Goal: Book appointment/travel/reservation

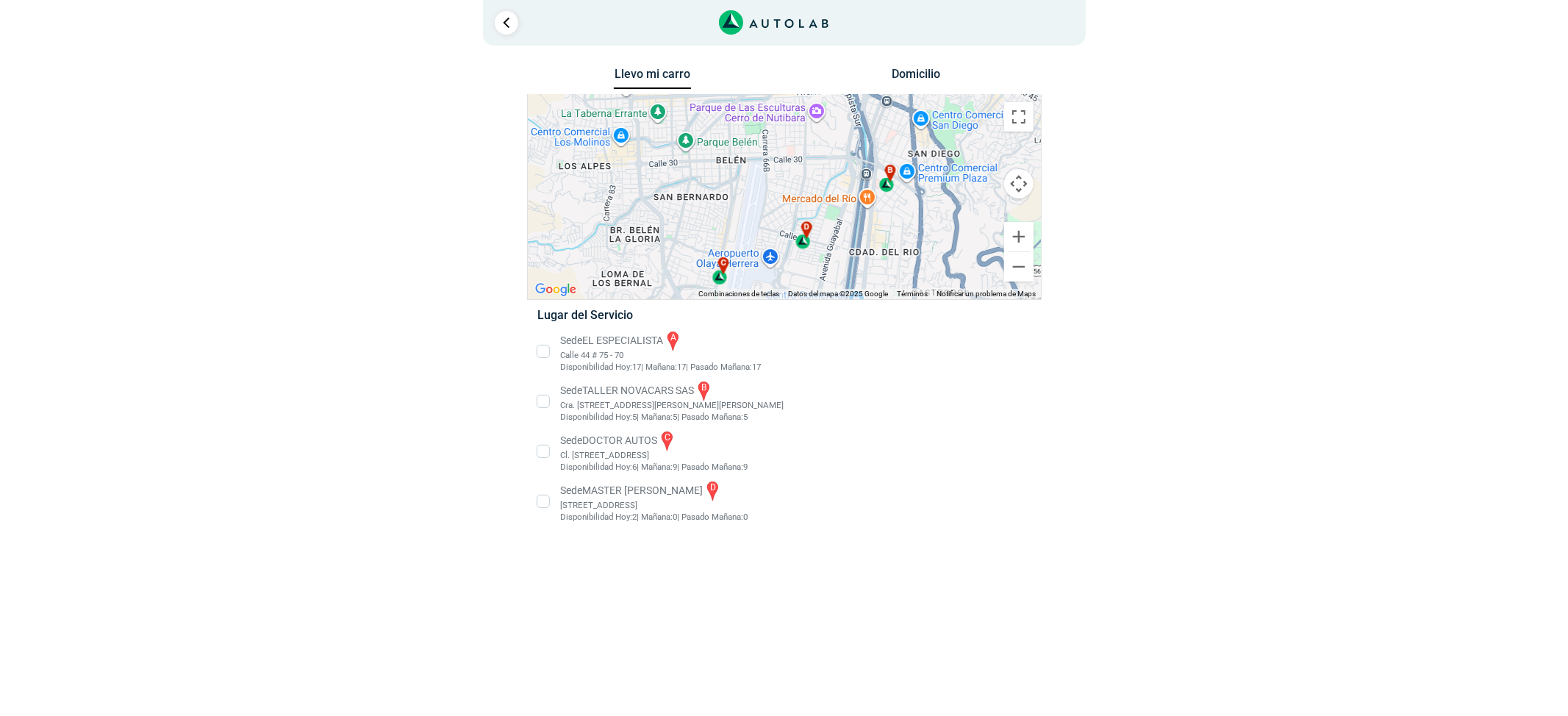
drag, startPoint x: 801, startPoint y: 251, endPoint x: 813, endPoint y: 175, distance: 76.9
click at [815, 177] on div "a b c d" at bounding box center [784, 197] width 513 height 205
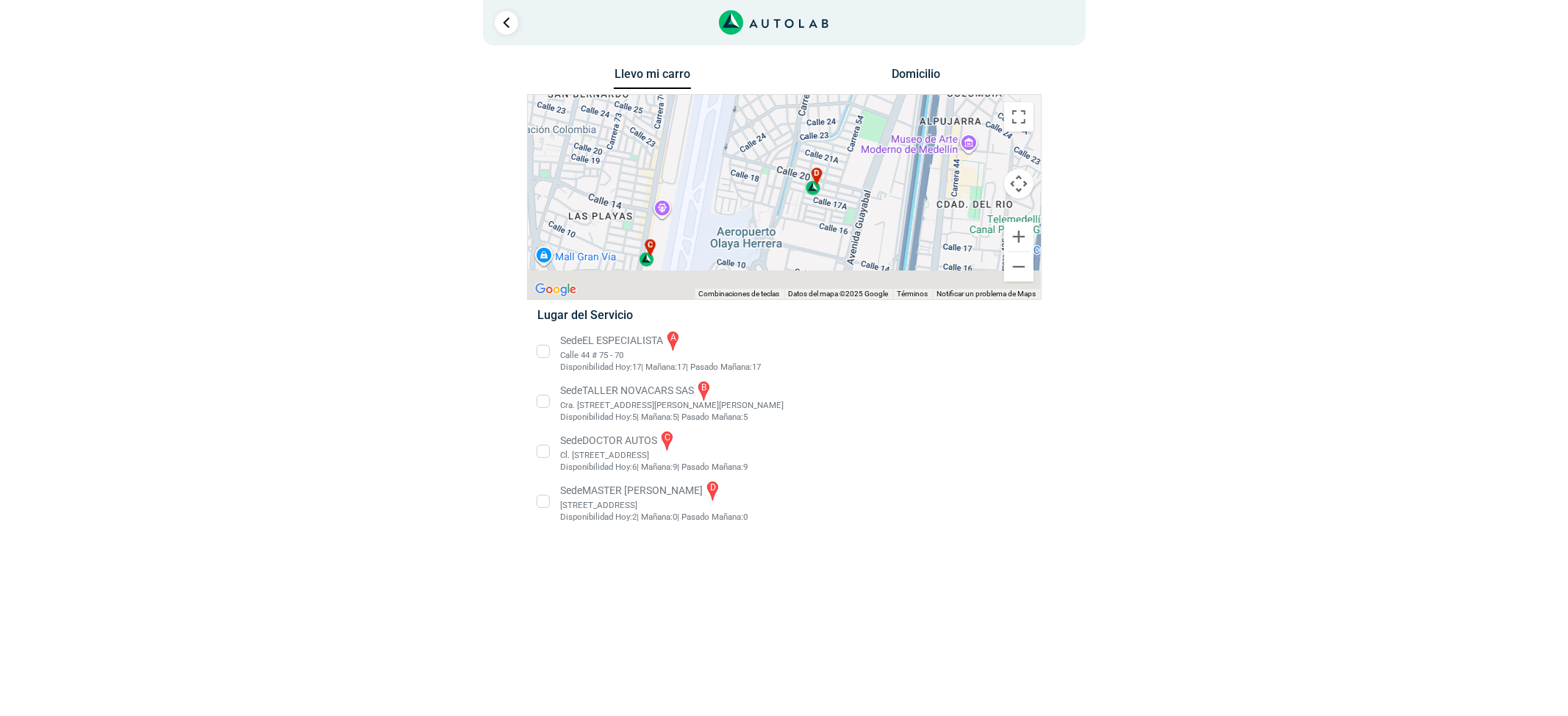
drag, startPoint x: 833, startPoint y: 254, endPoint x: 843, endPoint y: 207, distance: 48.1
click at [843, 210] on div "a b c d" at bounding box center [784, 197] width 513 height 205
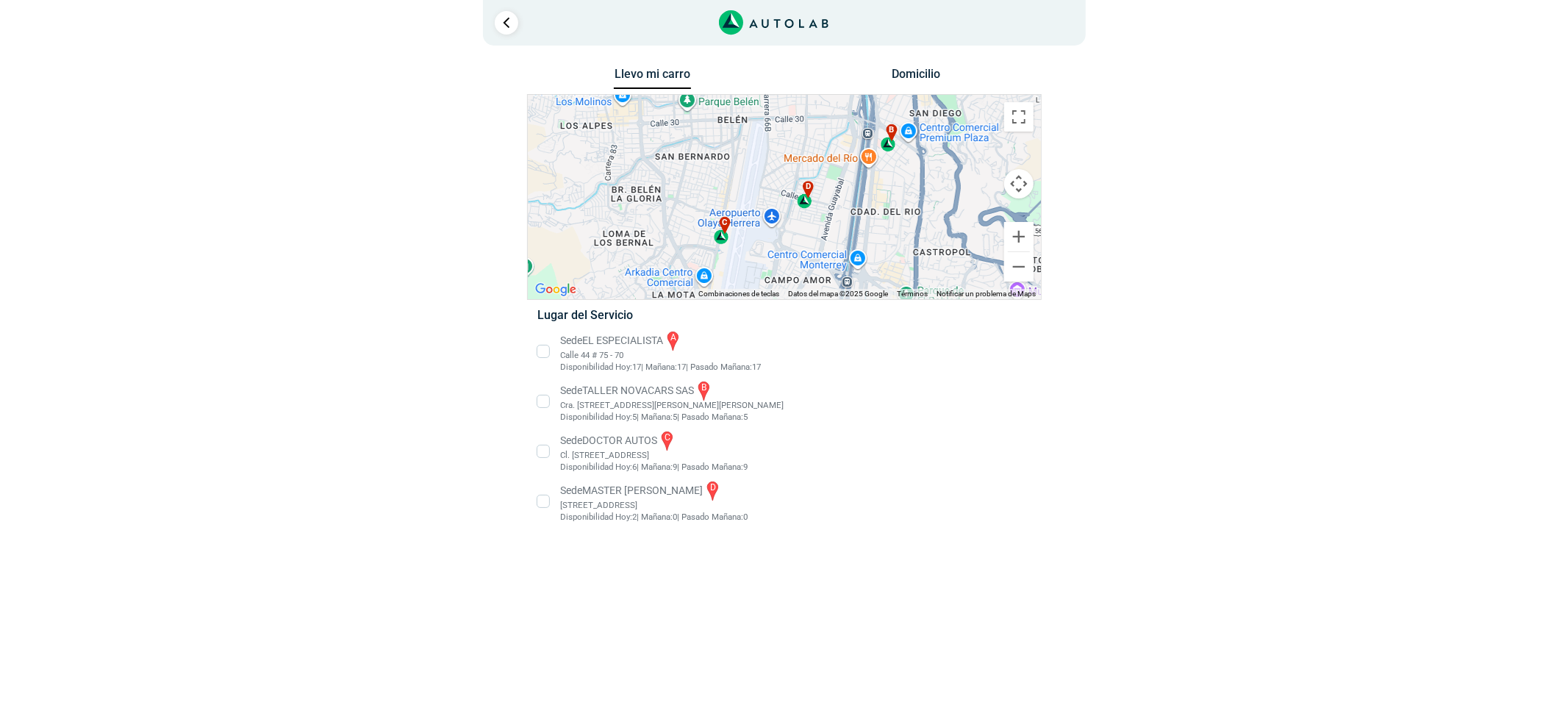
click at [574, 501] on li "Sede MASTER MOTRIZ d [STREET_ADDRESS]" at bounding box center [784, 501] width 516 height 44
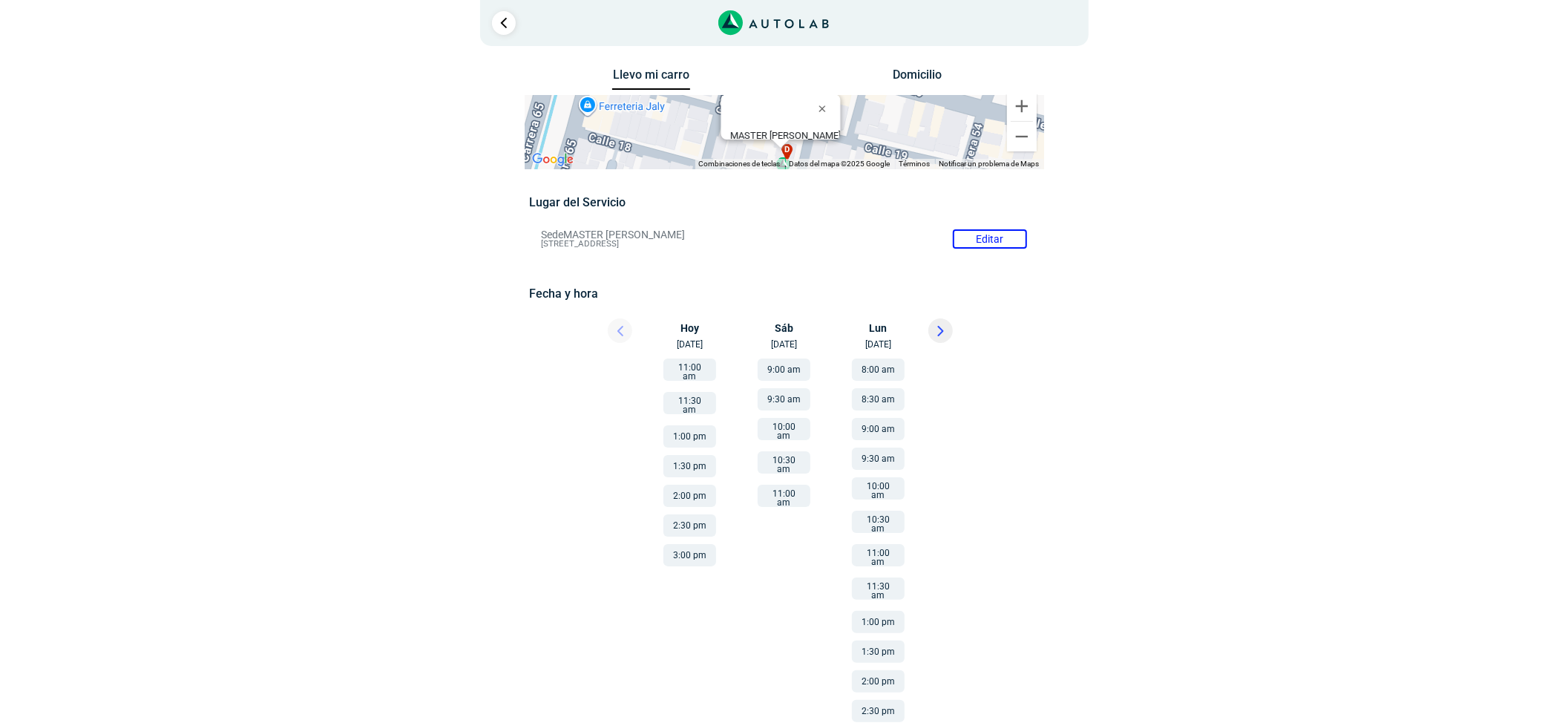
click at [1066, 405] on div "Llevo mi carro [GEOGRAPHIC_DATA] ← Mover a la izquierda → Mover a la derecha ↑ …" at bounding box center [784, 418] width 720 height 708
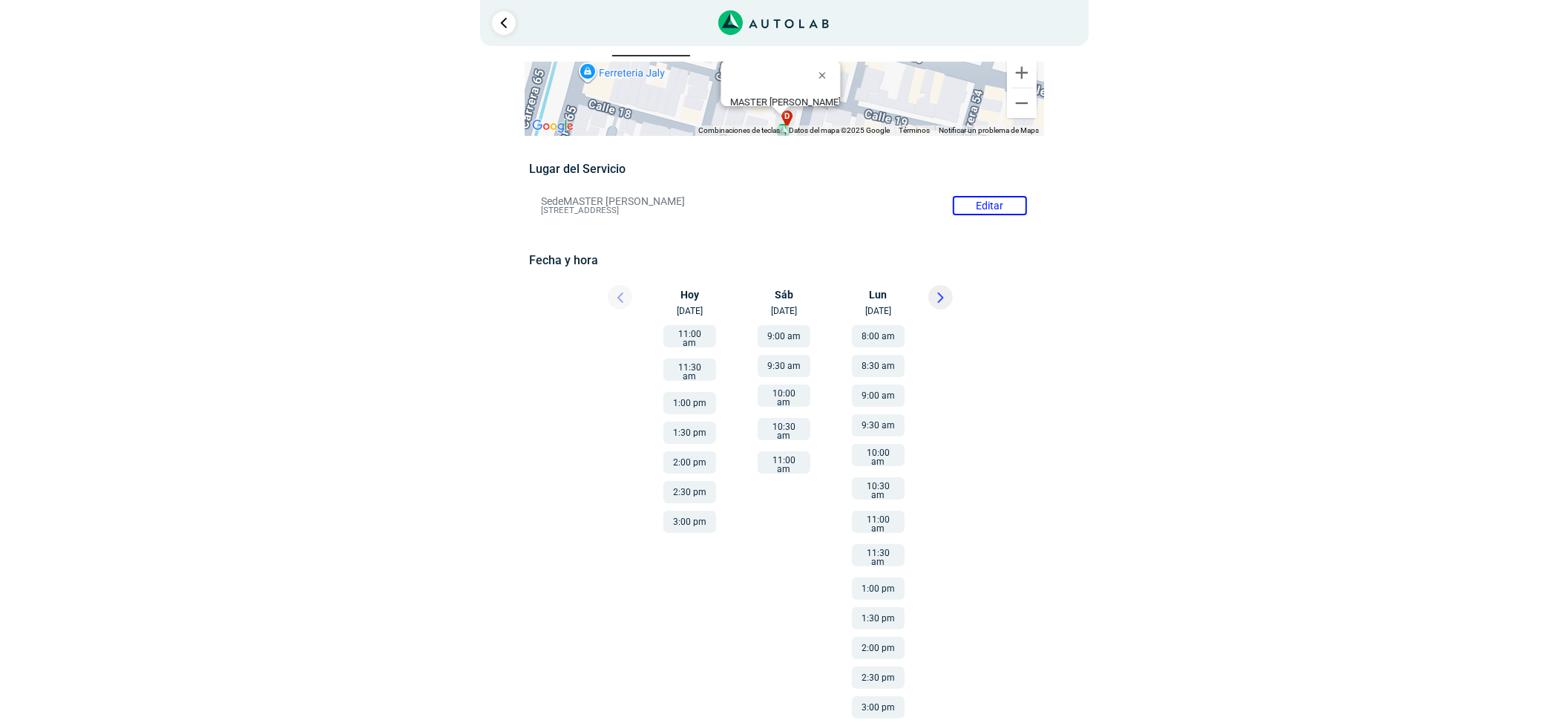
click at [885, 581] on button "1:00 pm" at bounding box center [877, 588] width 52 height 22
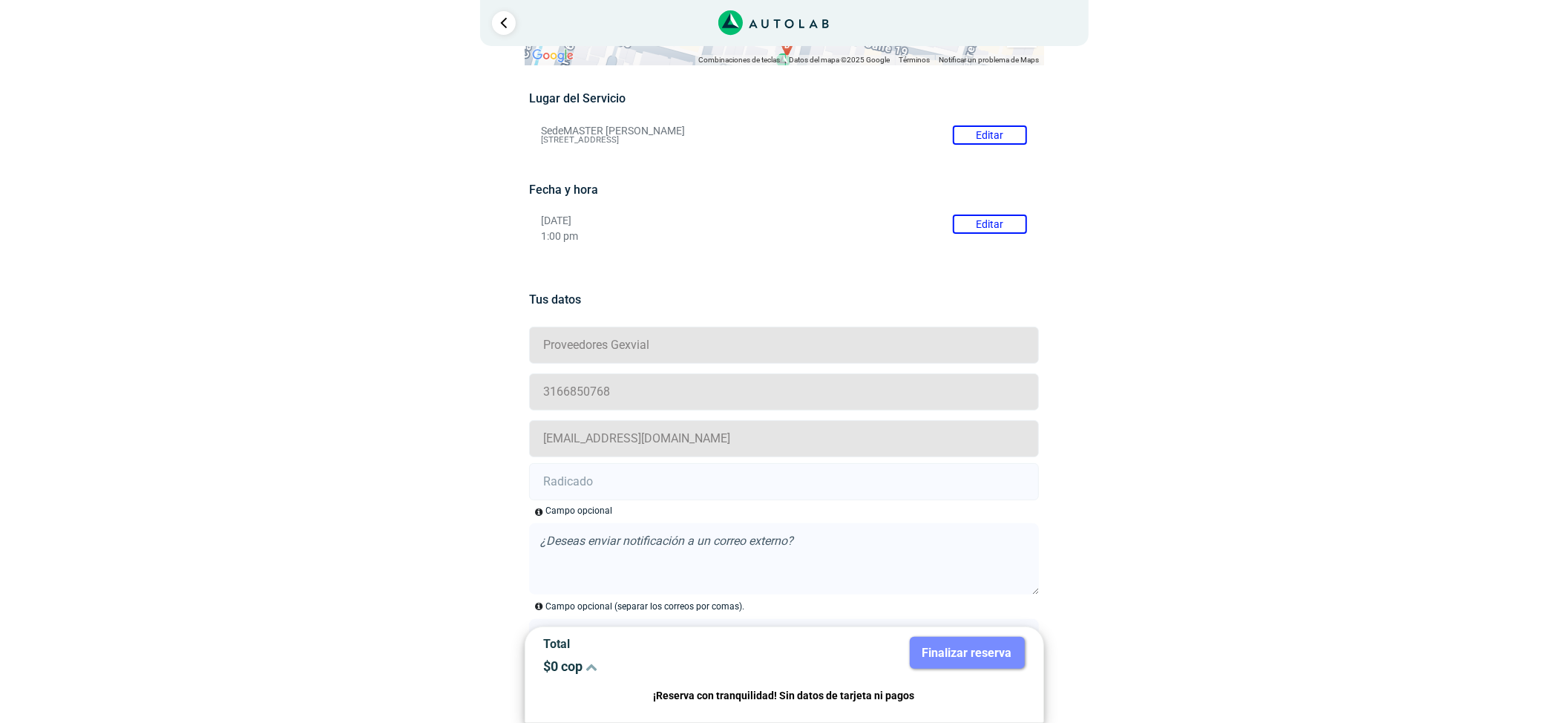
scroll to position [268, 0]
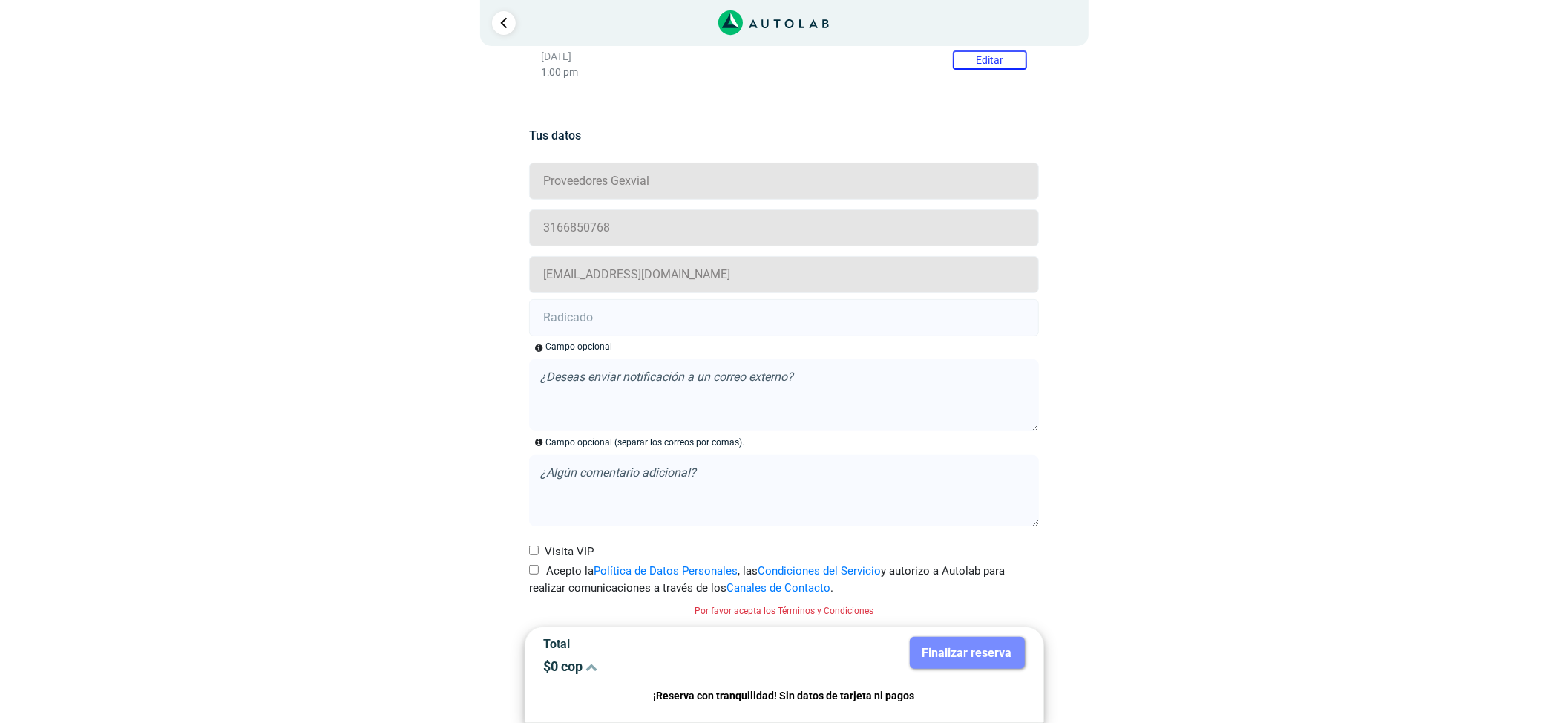
click at [535, 565] on input "Acepto la Política de Datos Personales , las Condiciones del Servicio y autoriz…" at bounding box center [534, 569] width 9 height 9
checkbox input "true"
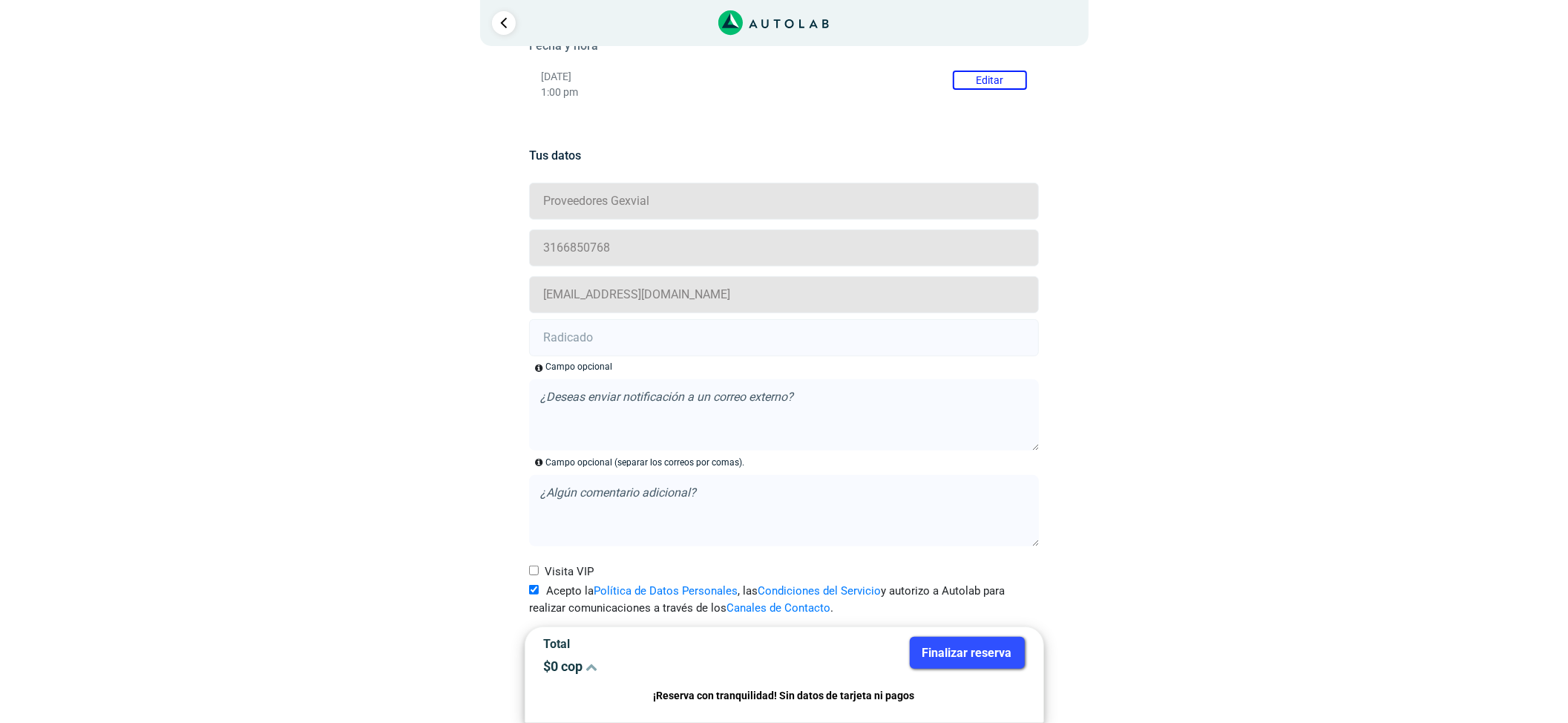
scroll to position [250, 0]
drag, startPoint x: 642, startPoint y: 345, endPoint x: 597, endPoint y: 363, distance: 48.5
click at [642, 345] on input "text" at bounding box center [784, 337] width 510 height 37
paste input "21014033"
type input "21014033"
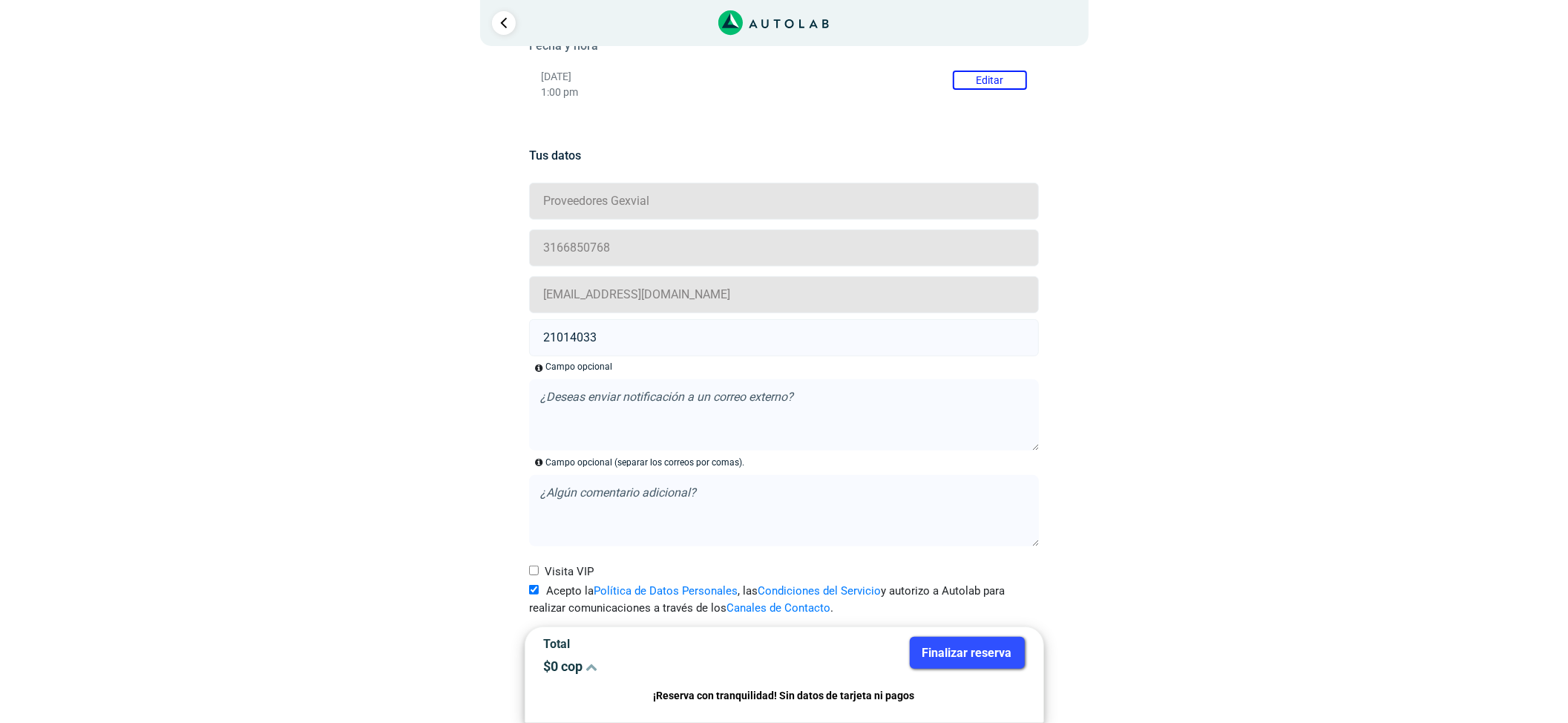
click at [971, 658] on button "Finalizar reserva" at bounding box center [968, 652] width 115 height 32
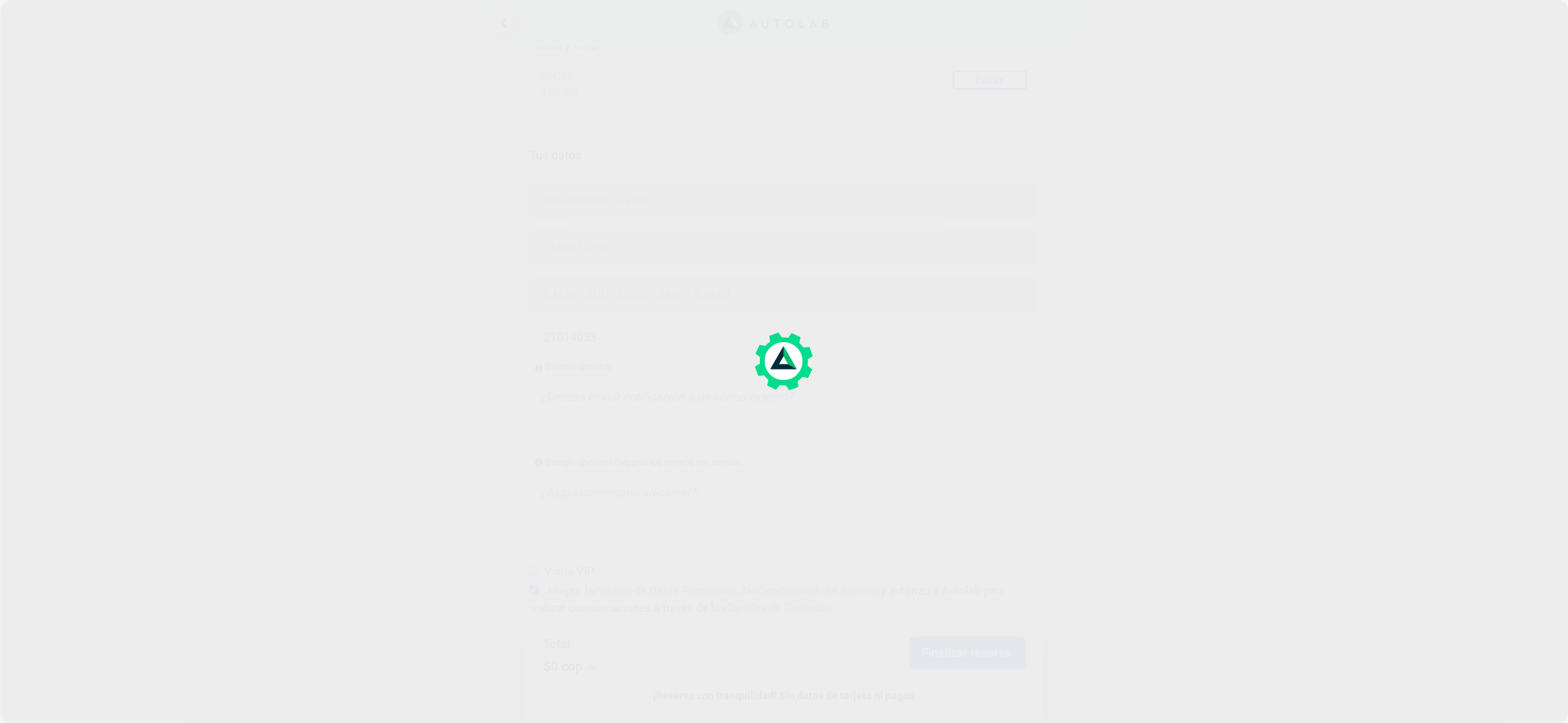
scroll to position [0, 0]
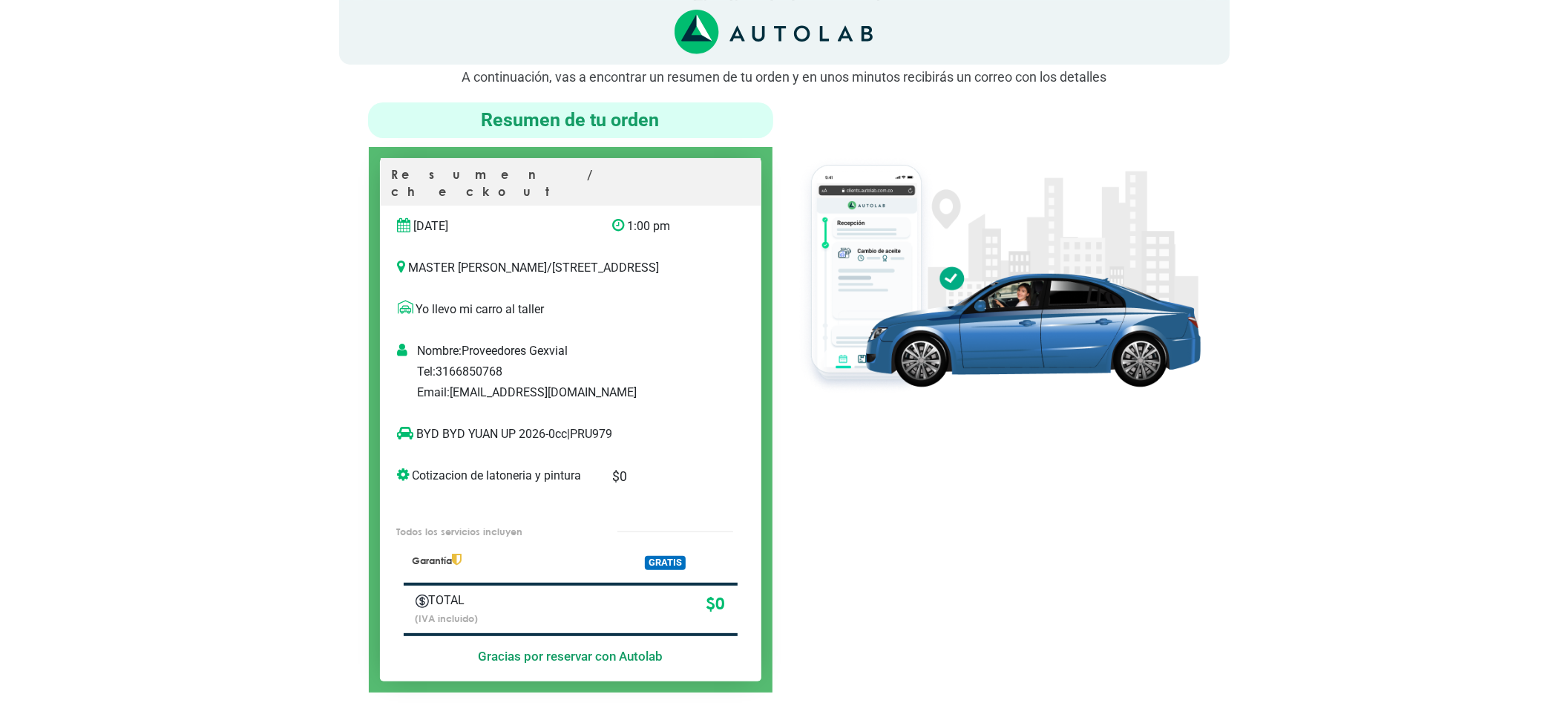
scroll to position [99, 0]
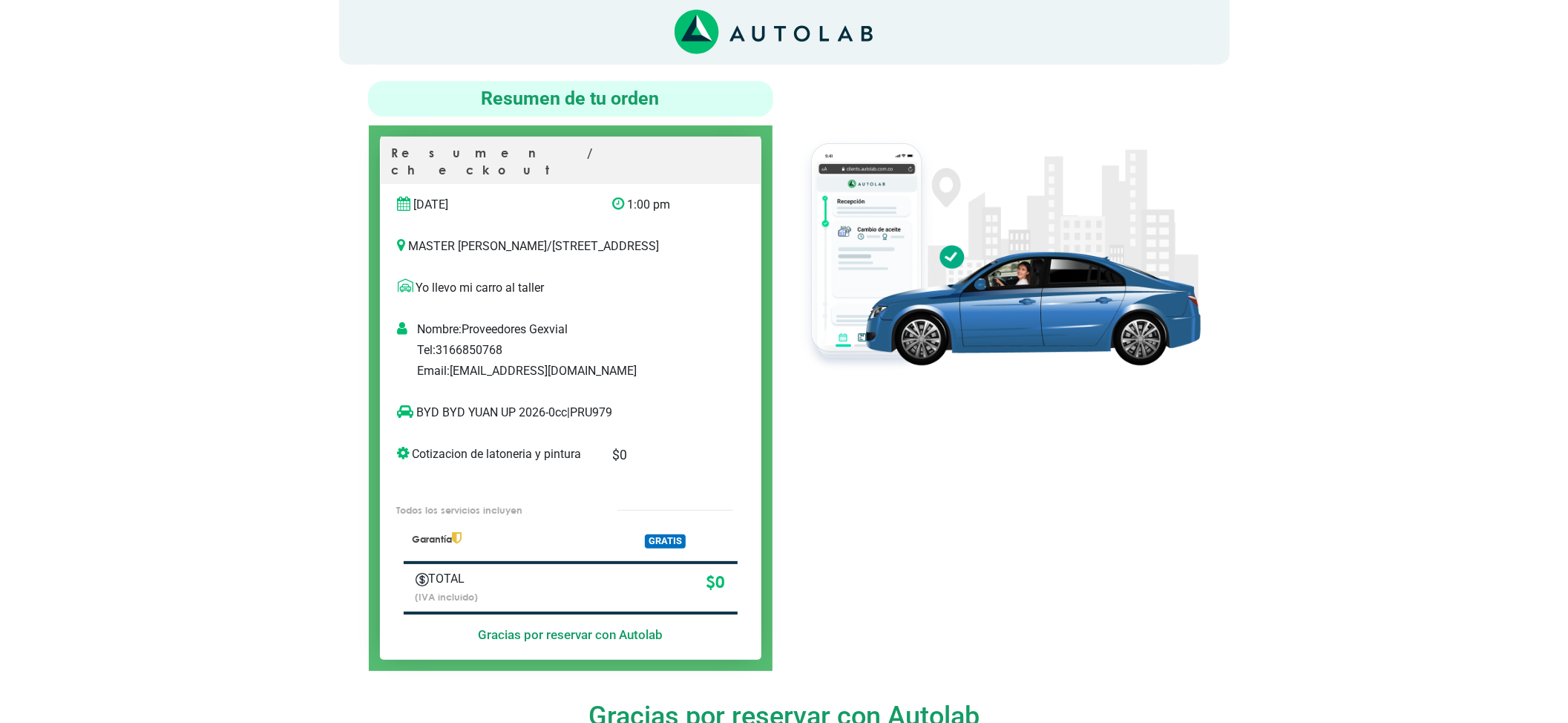
click at [595, 411] on p "BYD BYD YUAN UP 2026-0cc | PRU979" at bounding box center [556, 413] width 316 height 18
copy p "PRU979"
drag, startPoint x: 439, startPoint y: 413, endPoint x: 272, endPoint y: 455, distance: 172.2
click at [407, 417] on p "BYD BYD YUAN UP 2026-0cc | PRU979" at bounding box center [556, 413] width 316 height 18
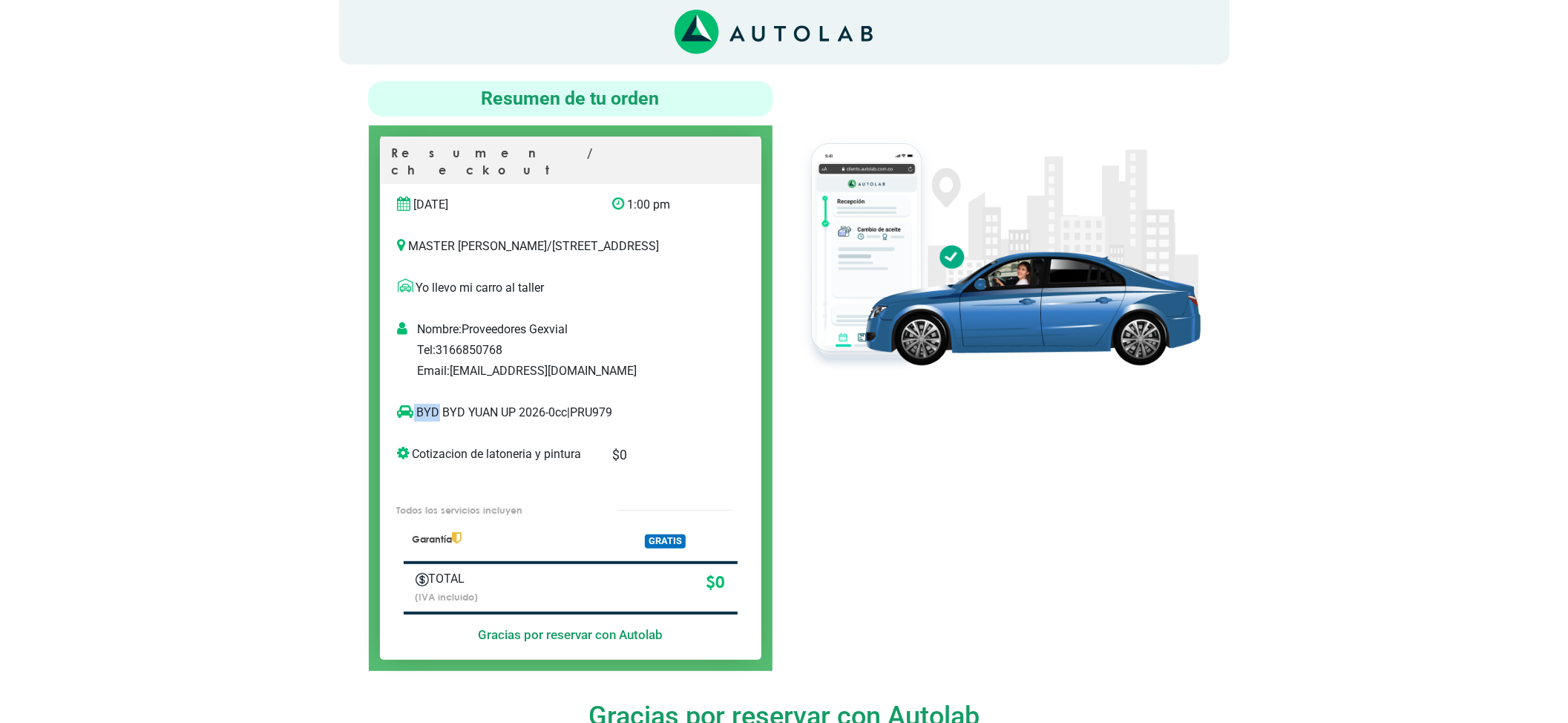
copy p "BYD"
